Goal: Task Accomplishment & Management: Manage account settings

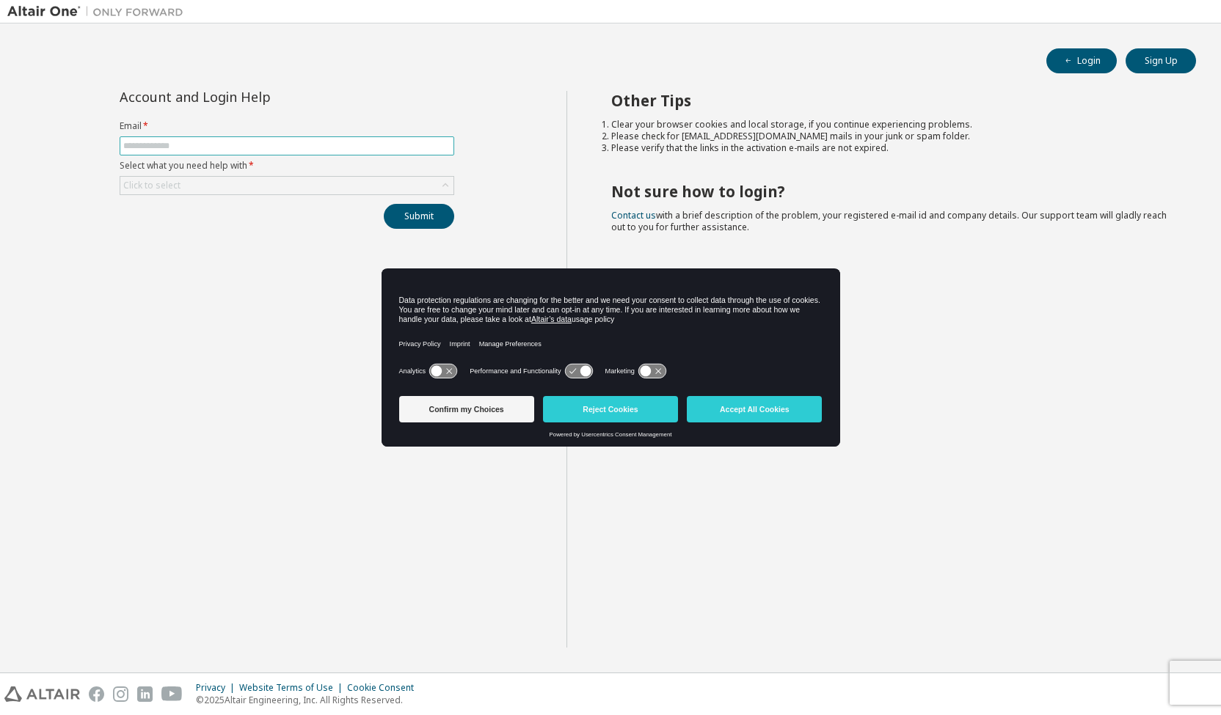
click at [341, 148] on input "text" at bounding box center [286, 146] width 327 height 12
type input "**********"
click at [250, 190] on div "Click to select" at bounding box center [286, 186] width 333 height 18
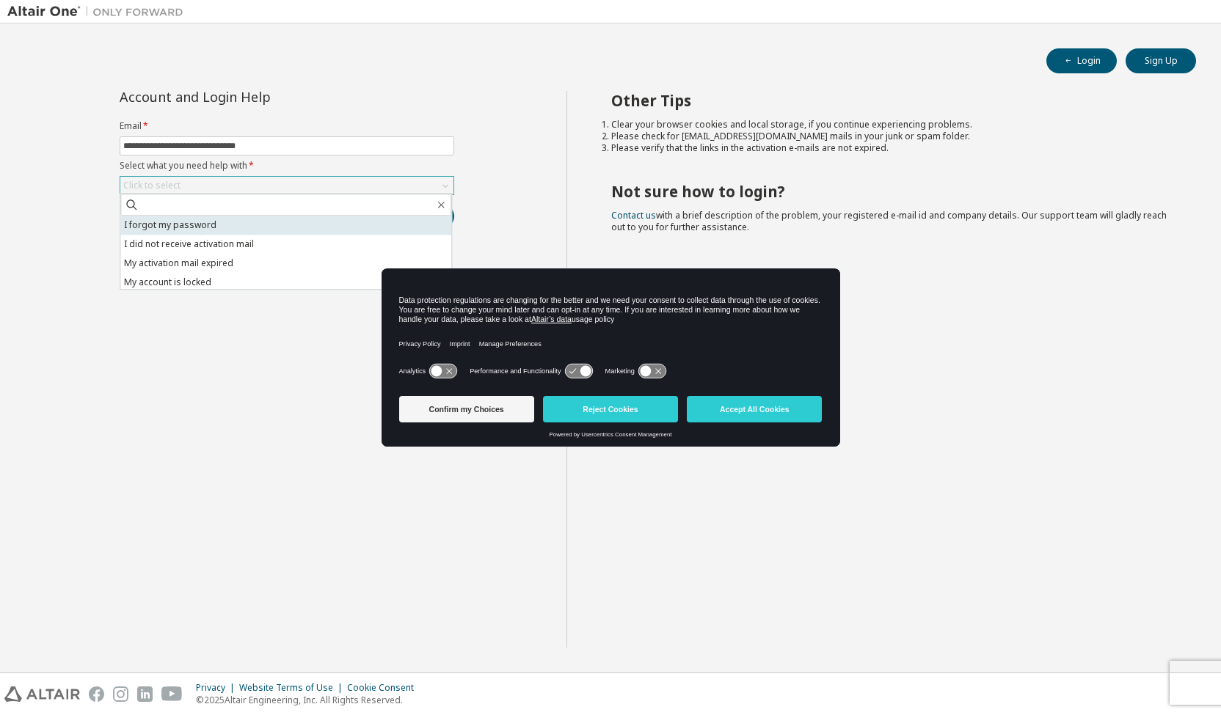
click at [223, 226] on li "I forgot my password" at bounding box center [285, 225] width 331 height 19
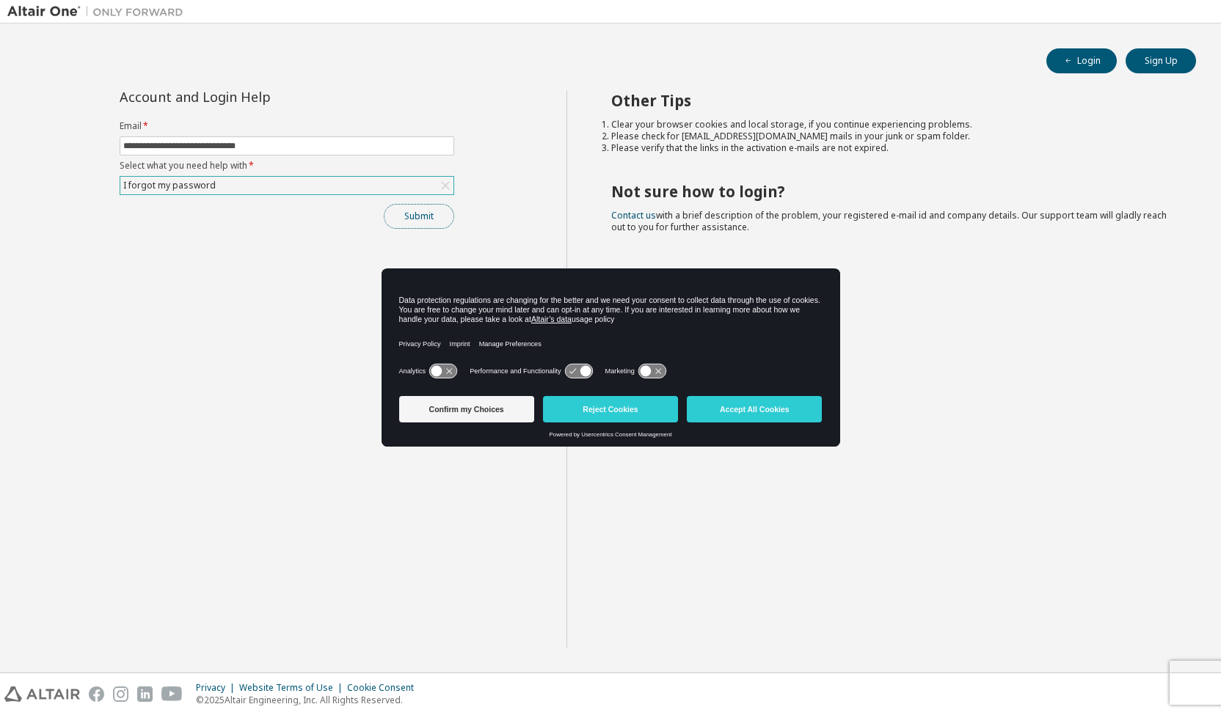
click at [415, 205] on button "Submit" at bounding box center [419, 216] width 70 height 25
click at [755, 410] on button "Accept All Cookies" at bounding box center [754, 409] width 135 height 26
